Goal: Task Accomplishment & Management: Use online tool/utility

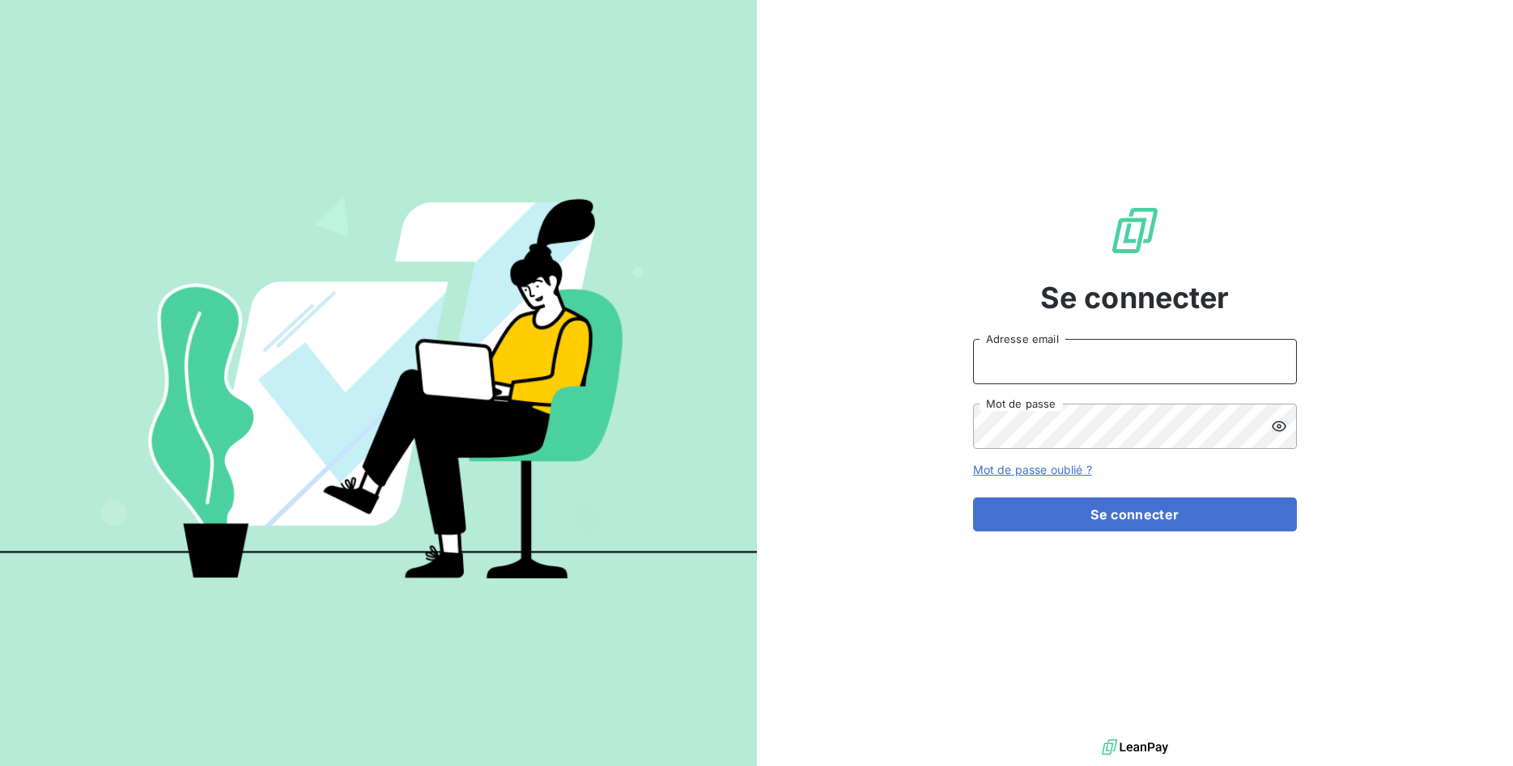
click at [1016, 376] on input "Adresse email" at bounding box center [1135, 361] width 324 height 45
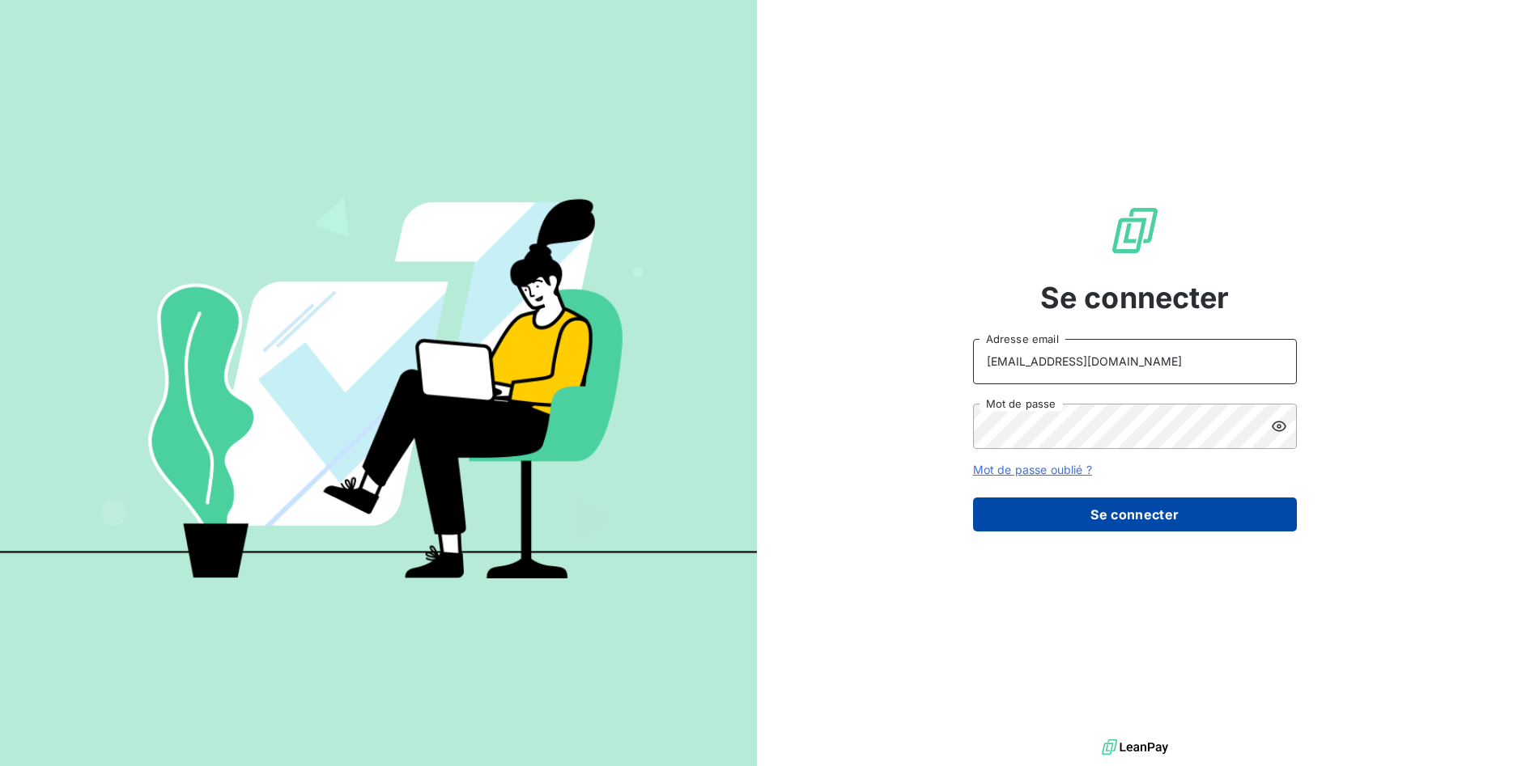
type input "[EMAIL_ADDRESS][DOMAIN_NAME]"
click at [1088, 516] on button "Se connecter" at bounding box center [1135, 515] width 324 height 34
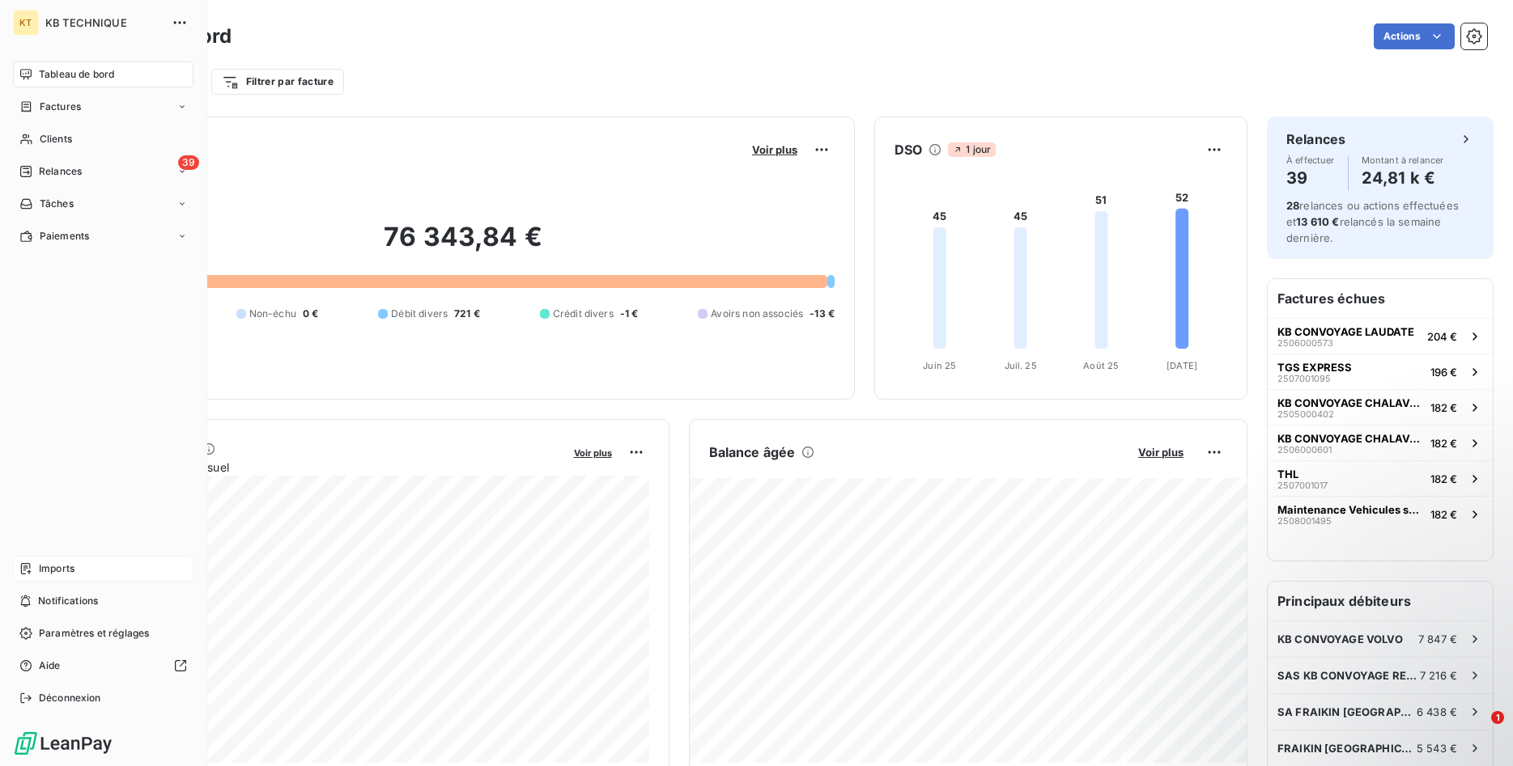
click at [72, 568] on span "Imports" at bounding box center [57, 569] width 36 height 15
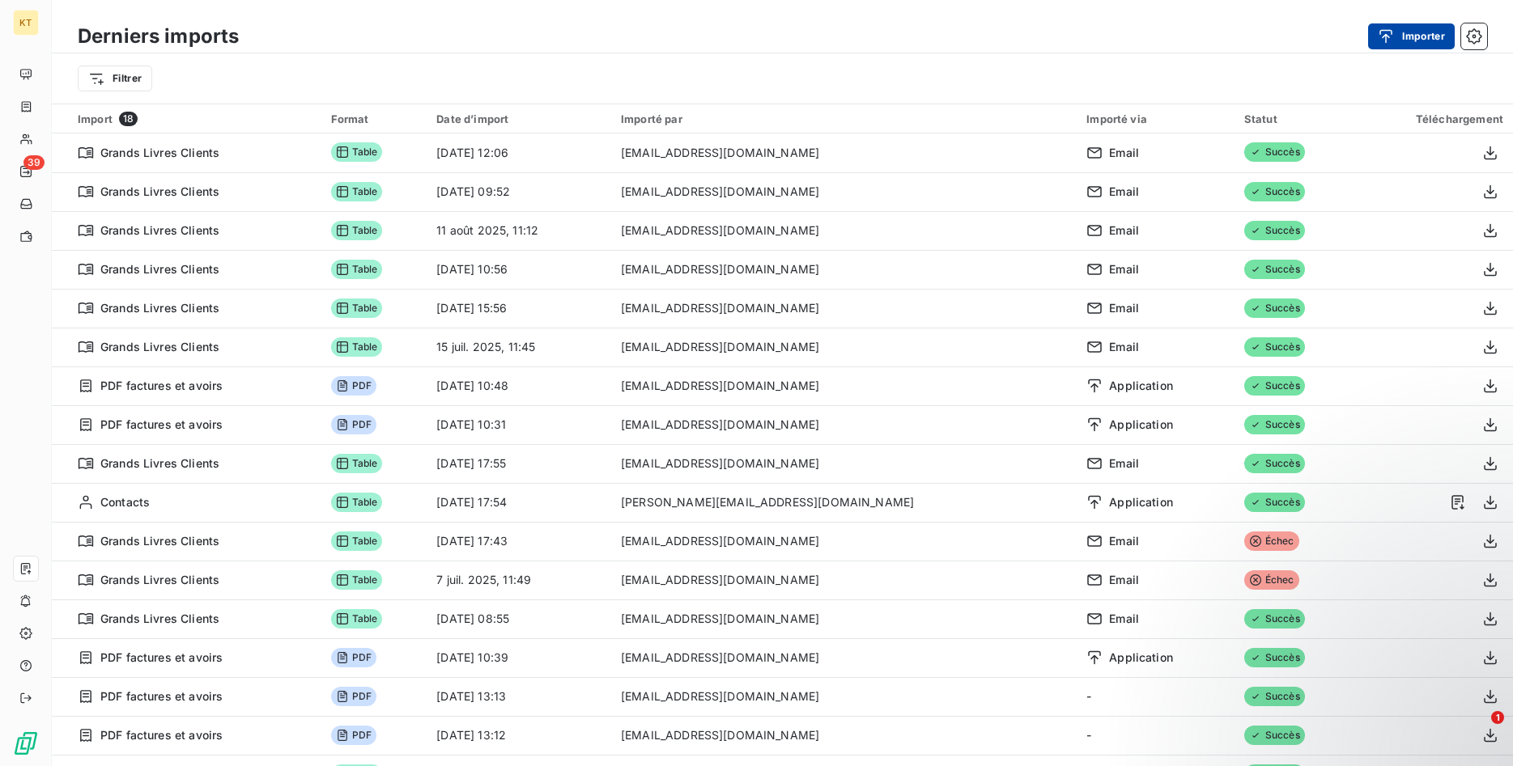
click at [1416, 33] on button "Importer" at bounding box center [1411, 36] width 87 height 26
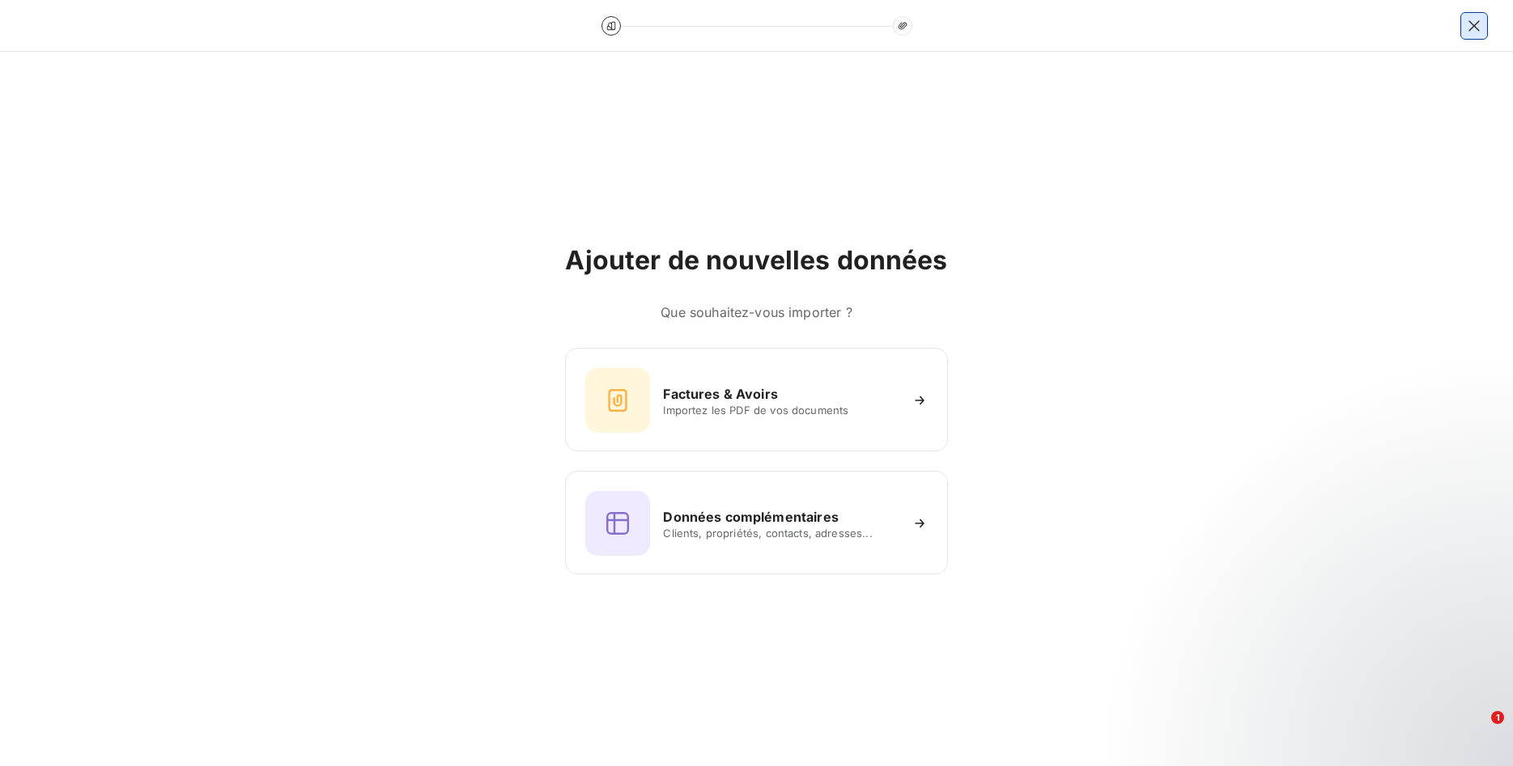
click at [1474, 21] on icon "button" at bounding box center [1474, 26] width 16 height 16
